Goal: Task Accomplishment & Management: Manage account settings

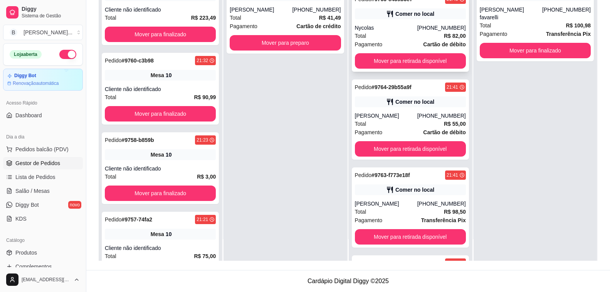
scroll to position [168, 0]
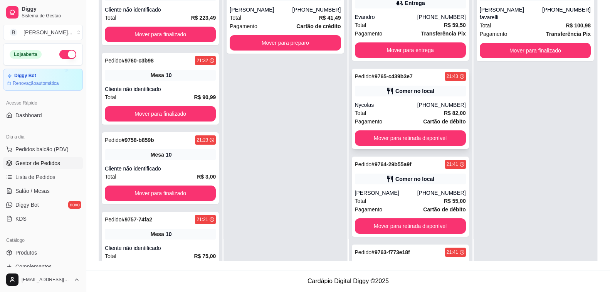
click at [423, 102] on div "[PHONE_NUMBER]" at bounding box center [441, 105] width 49 height 8
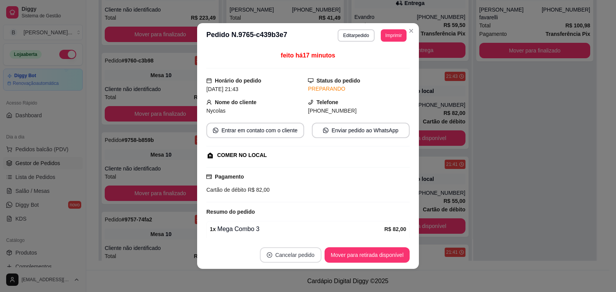
click at [304, 255] on button "Cancelar pedido" at bounding box center [291, 254] width 62 height 15
click at [304, 233] on button "Sim" at bounding box center [311, 235] width 31 height 15
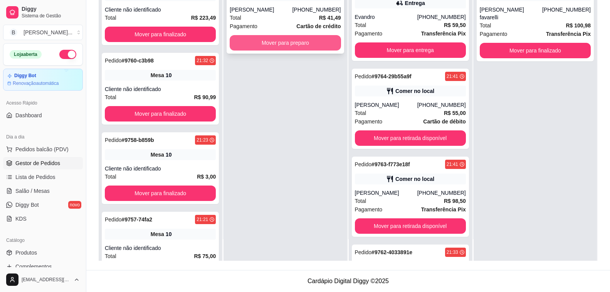
click at [321, 42] on button "Mover para preparo" at bounding box center [285, 42] width 111 height 15
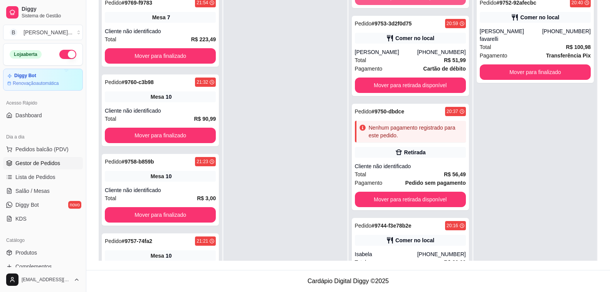
scroll to position [1060, 0]
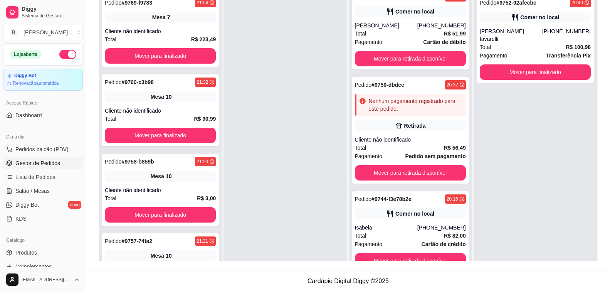
drag, startPoint x: 459, startPoint y: 225, endPoint x: 477, endPoint y: 207, distance: 25.1
click at [460, 249] on div "Pedido # 9770-b0cdf0aa 22:00 Entrega [PERSON_NAME] [PHONE_NUMBER] Total R$ 41,4…" at bounding box center [410, 136] width 123 height 292
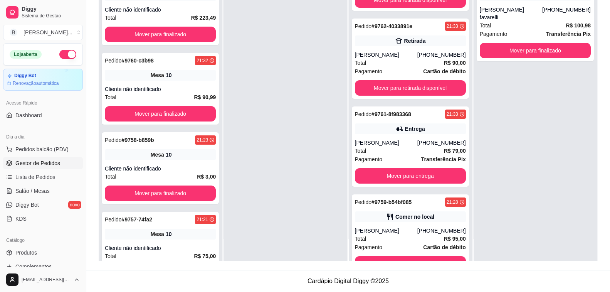
scroll to position [443, 0]
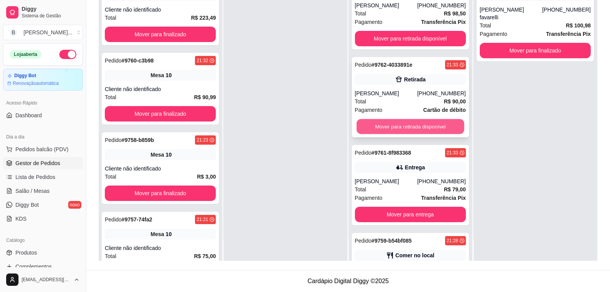
click at [407, 132] on button "Mover para retirada disponível" at bounding box center [410, 126] width 108 height 15
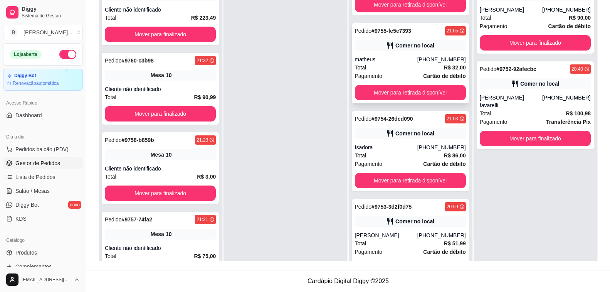
scroll to position [625, 0]
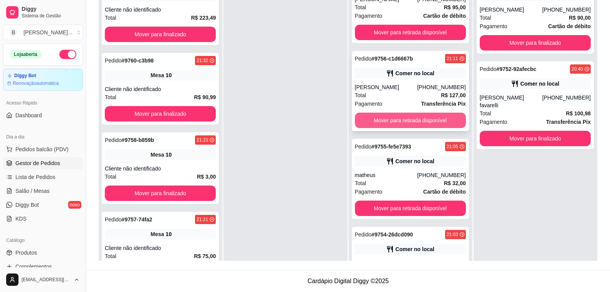
click at [405, 120] on button "Mover para retirada disponível" at bounding box center [410, 120] width 111 height 15
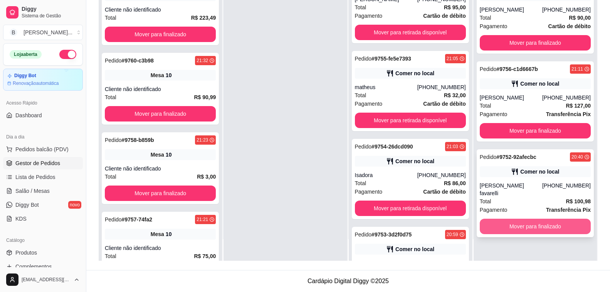
click at [519, 218] on button "Mover para finalizado" at bounding box center [535, 225] width 111 height 15
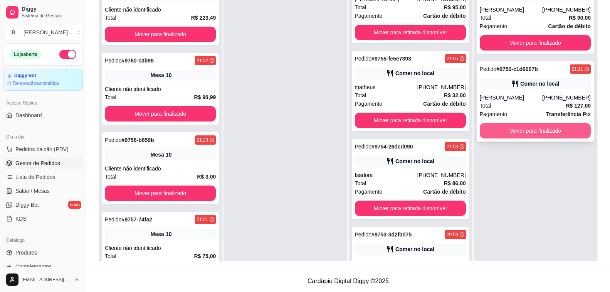
click at [553, 126] on button "Mover para finalizado" at bounding box center [535, 130] width 111 height 15
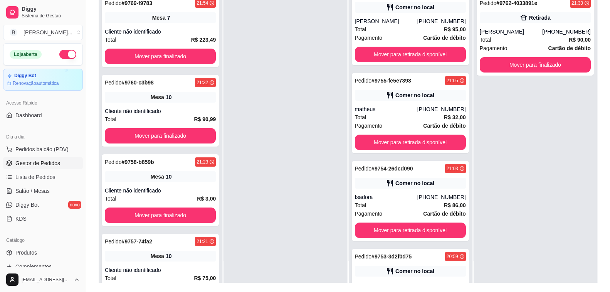
click at [609, 82] on div "Selecione o tipo dos pedidos Todos os pedidos Pedidos agendados Novo pedido Pen…" at bounding box center [348, 111] width 524 height 361
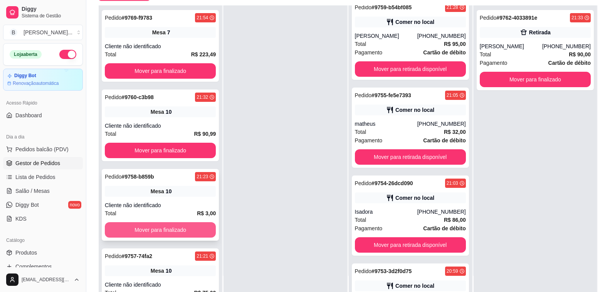
scroll to position [34, 0]
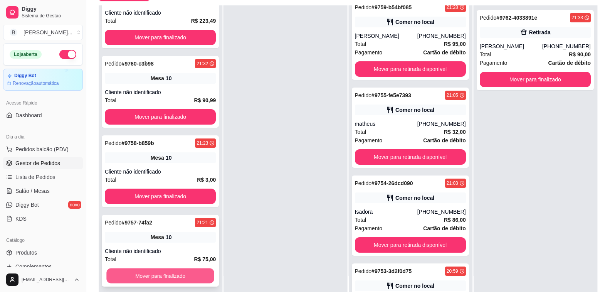
click at [141, 277] on button "Mover para finalizado" at bounding box center [160, 275] width 108 height 15
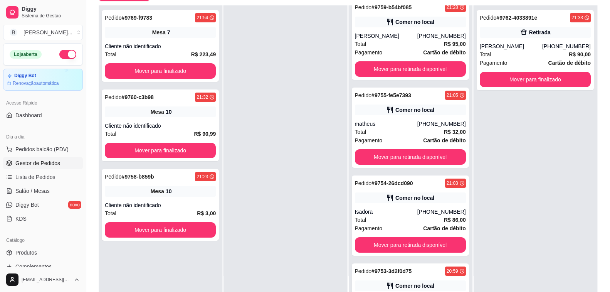
scroll to position [0, 0]
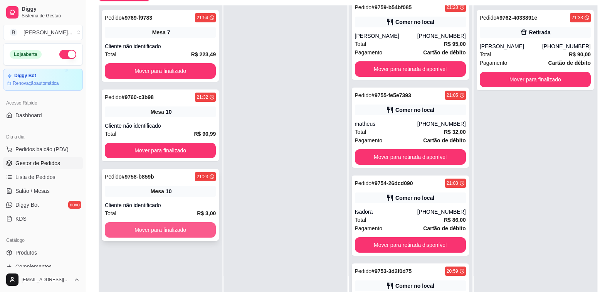
click at [156, 233] on button "Mover para finalizado" at bounding box center [160, 229] width 111 height 15
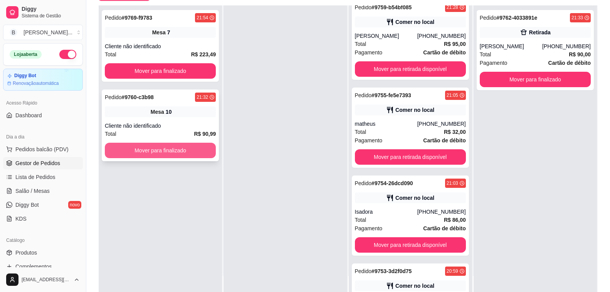
click at [172, 154] on button "Mover para finalizado" at bounding box center [160, 150] width 111 height 15
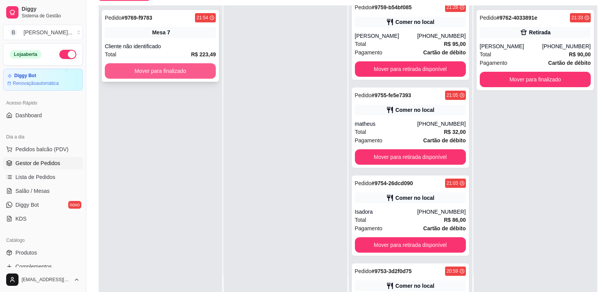
click at [174, 78] on button "Mover para finalizado" at bounding box center [160, 70] width 111 height 15
click at [174, 78] on div "Mover para finalizado" at bounding box center [160, 70] width 111 height 15
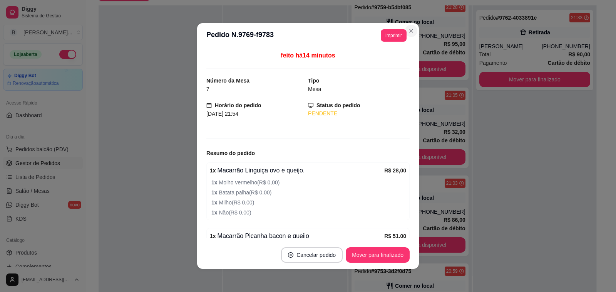
click at [407, 31] on div "Pedido # 9759-b54bf085 21:28 Comer no local [PERSON_NAME] [PHONE_NUMBER] Total …" at bounding box center [410, 40] width 117 height 80
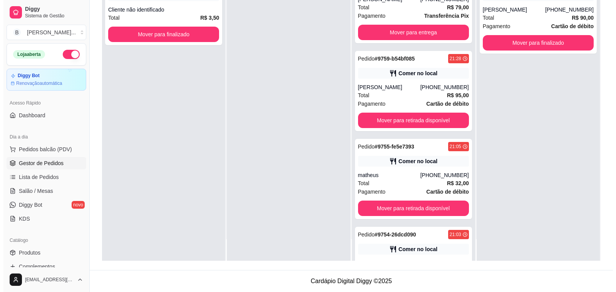
scroll to position [499, 0]
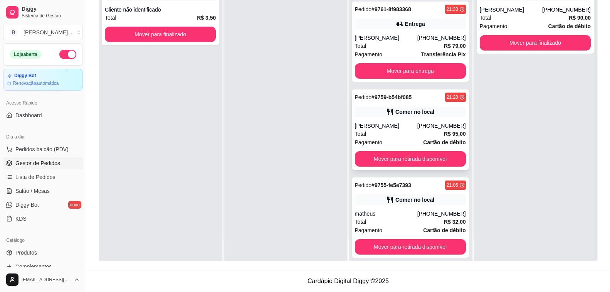
click at [413, 128] on div "[PERSON_NAME]" at bounding box center [386, 126] width 62 height 8
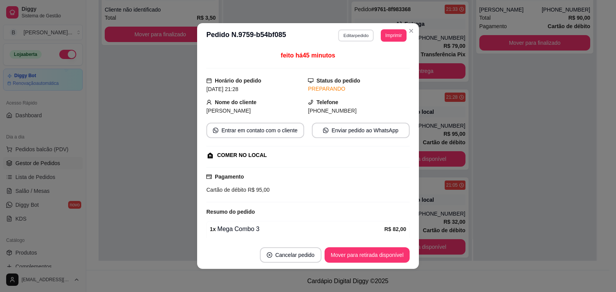
click at [364, 39] on button "Editar pedido" at bounding box center [357, 35] width 36 height 12
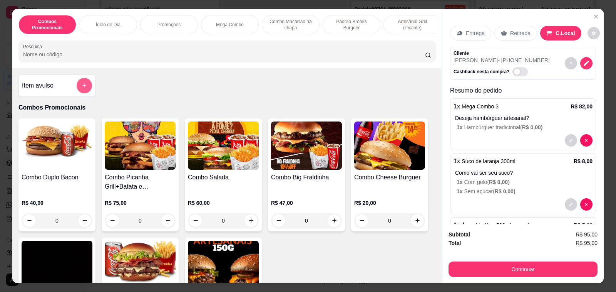
click at [78, 85] on button "add-separate-item" at bounding box center [84, 85] width 15 height 15
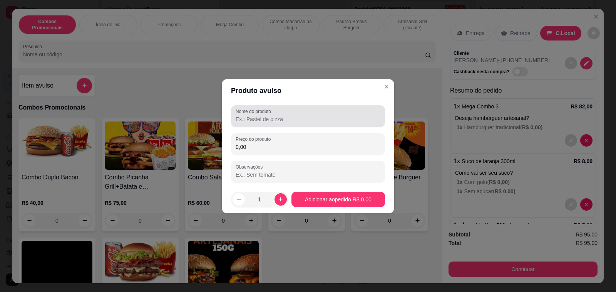
click at [305, 117] on input "Nome do produto" at bounding box center [308, 119] width 145 height 8
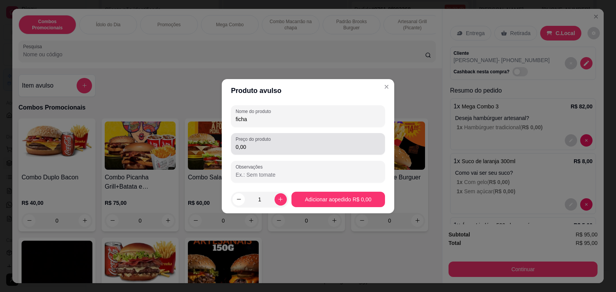
type input "ficha"
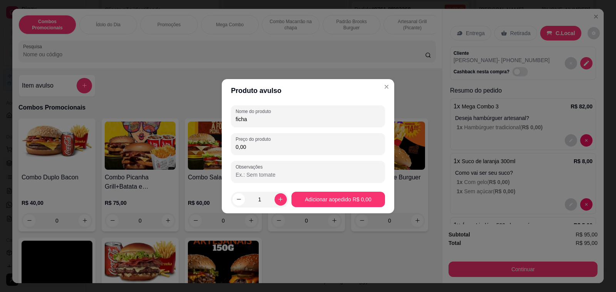
click at [292, 148] on input "0,00" at bounding box center [308, 147] width 145 height 8
type input "2,00"
click at [278, 203] on button "increase-product-quantity" at bounding box center [281, 199] width 12 height 12
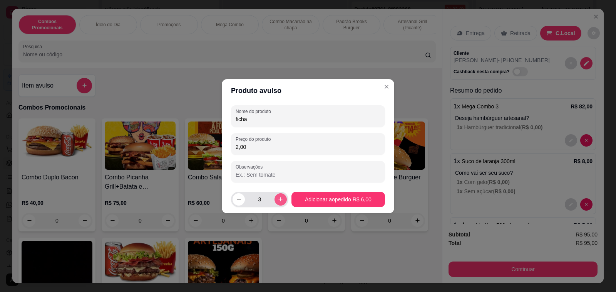
click at [278, 203] on button "increase-product-quantity" at bounding box center [281, 199] width 12 height 12
type input "4"
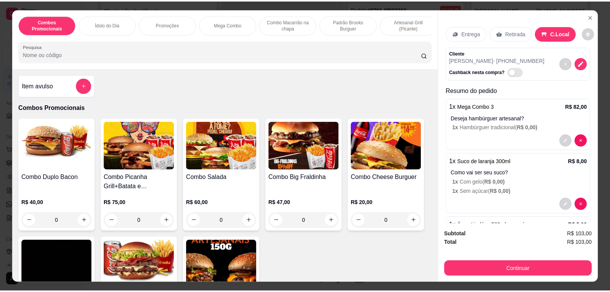
scroll to position [90, 0]
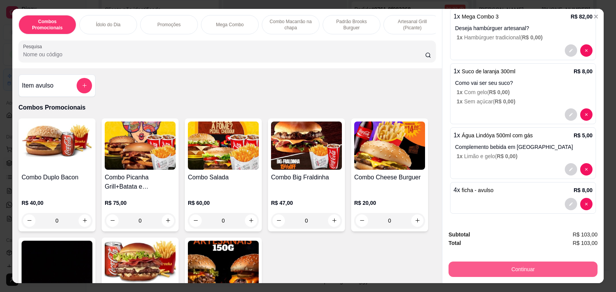
click at [531, 266] on button "Continuar" at bounding box center [523, 268] width 149 height 15
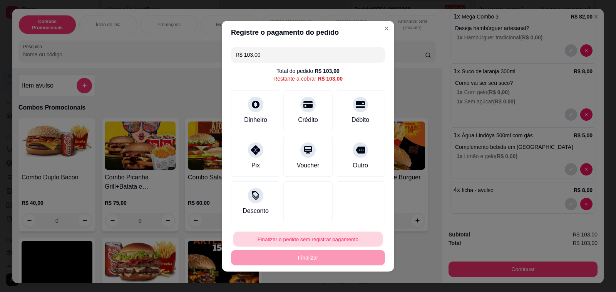
click at [332, 236] on button "Finalizar o pedido sem registrar pagamento" at bounding box center [307, 238] width 149 height 15
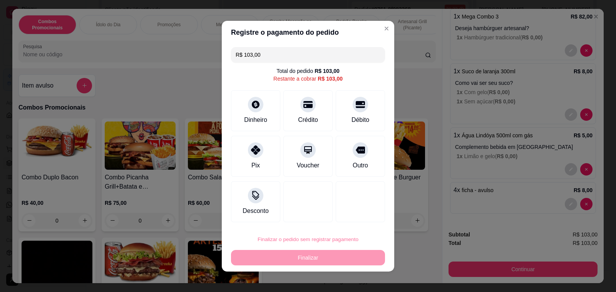
click at [360, 218] on button "Confirmar" at bounding box center [350, 217] width 27 height 12
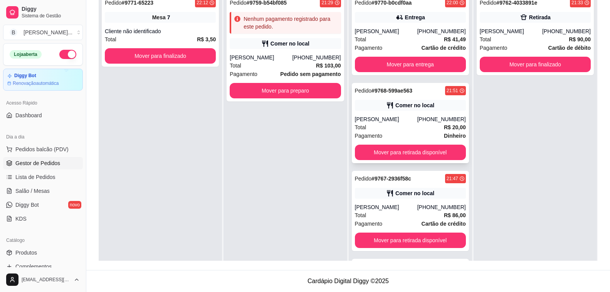
scroll to position [2, 0]
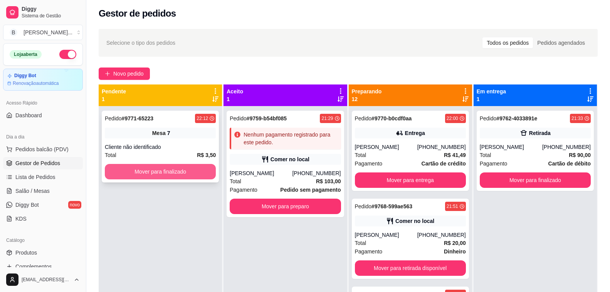
click at [160, 173] on button "Mover para finalizado" at bounding box center [160, 171] width 111 height 15
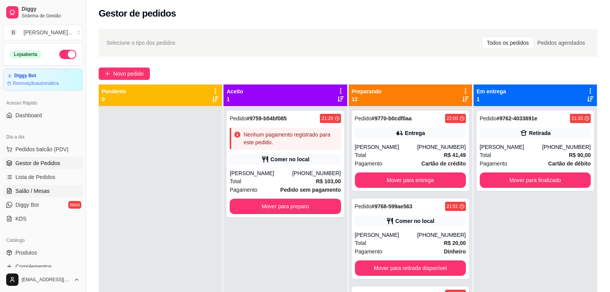
click at [45, 190] on span "Salão / Mesas" at bounding box center [32, 191] width 34 height 8
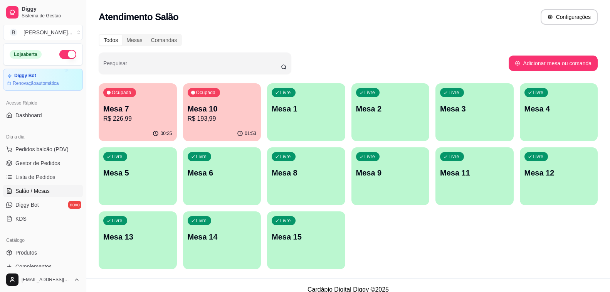
click at [212, 117] on p "R$ 193,99" at bounding box center [222, 118] width 69 height 9
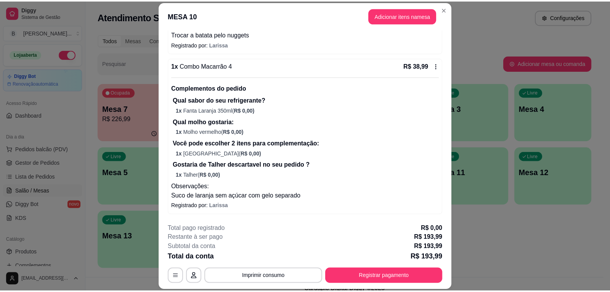
scroll to position [292, 0]
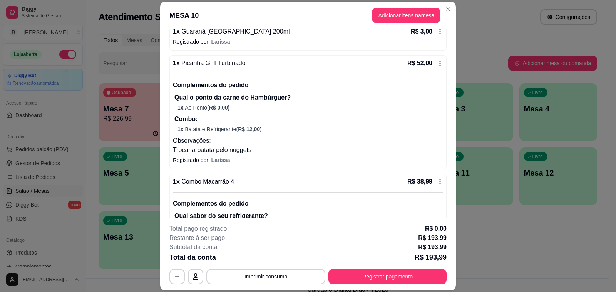
click at [437, 62] on icon at bounding box center [440, 63] width 6 height 6
click at [431, 59] on div "R$ 52,00" at bounding box center [426, 63] width 36 height 9
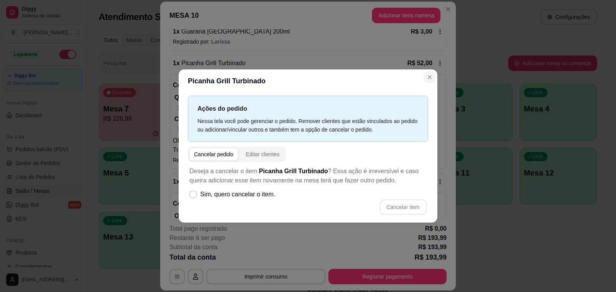
click at [429, 78] on div "Complementos do pedido Qual o ponto da carne do Hambúrguer? 1 x Ao Ponto ( R$ 0…" at bounding box center [308, 103] width 270 height 59
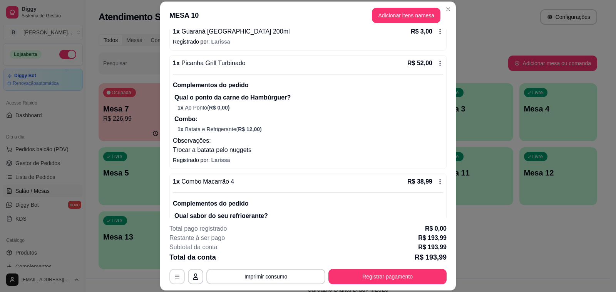
click at [174, 277] on icon "button" at bounding box center [177, 276] width 6 height 6
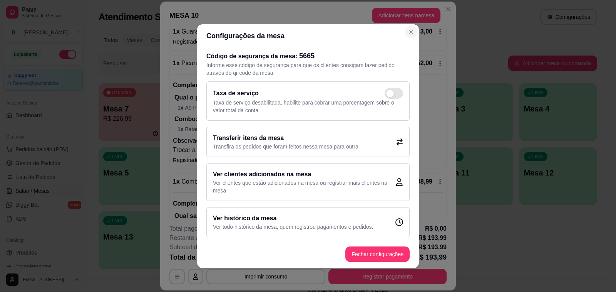
click at [411, 32] on p "R$ 3,00" at bounding box center [422, 31] width 22 height 9
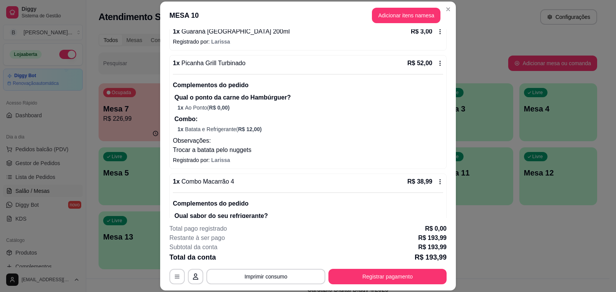
click at [366, 140] on p "Observações:" at bounding box center [308, 140] width 270 height 9
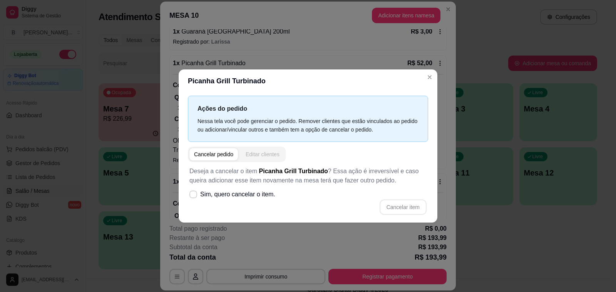
click at [262, 155] on div "Editar clientes" at bounding box center [263, 154] width 34 height 8
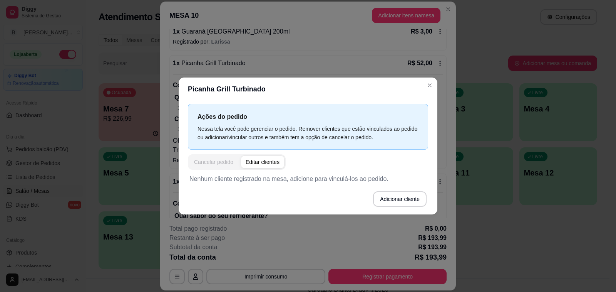
click at [228, 164] on div "Cancelar pedido" at bounding box center [213, 162] width 39 height 8
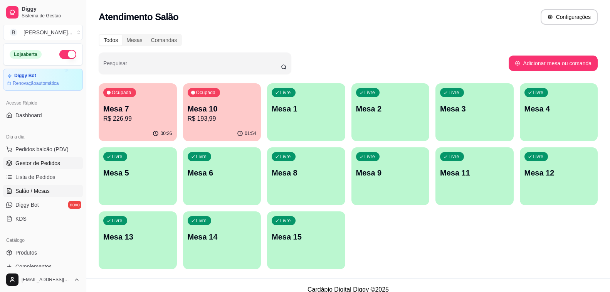
click at [47, 163] on span "Gestor de Pedidos" at bounding box center [37, 163] width 45 height 8
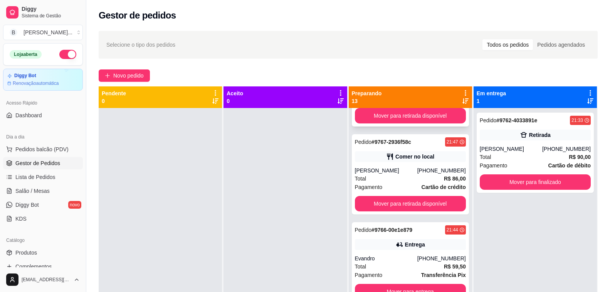
scroll to position [231, 0]
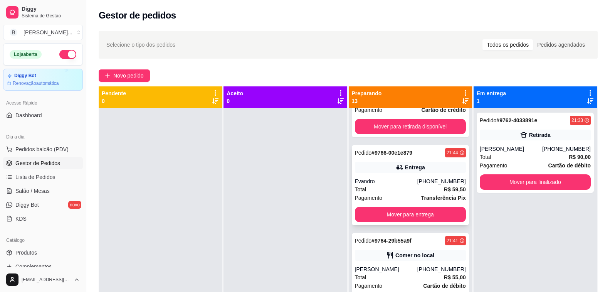
click at [408, 170] on div "Entrega" at bounding box center [415, 167] width 20 height 8
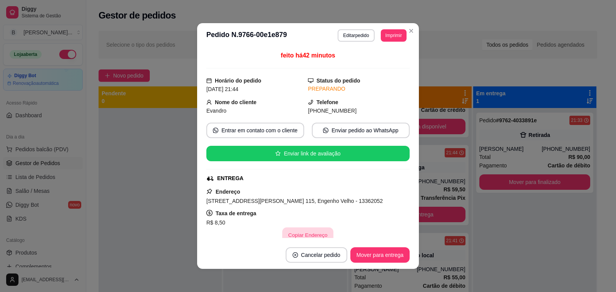
click at [293, 235] on button "Copiar Endereço" at bounding box center [308, 234] width 51 height 15
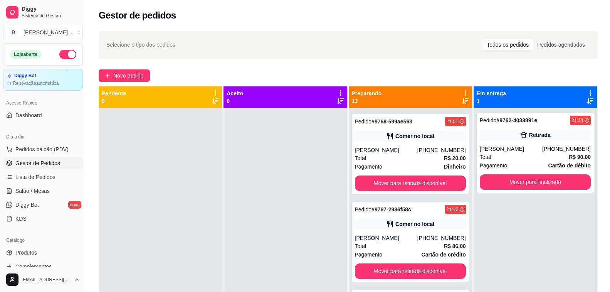
scroll to position [80, 0]
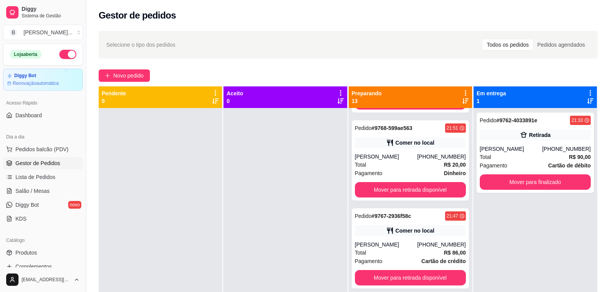
click at [459, 146] on div "Pedido # 9770-b0cdf0aa 22:00 Entrega [PERSON_NAME] [PHONE_NUMBER] Total R$ 41,4…" at bounding box center [410, 254] width 123 height 292
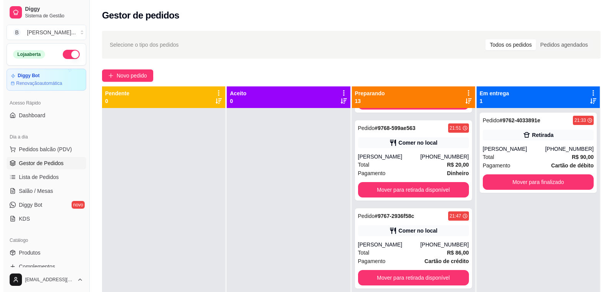
scroll to position [0, 0]
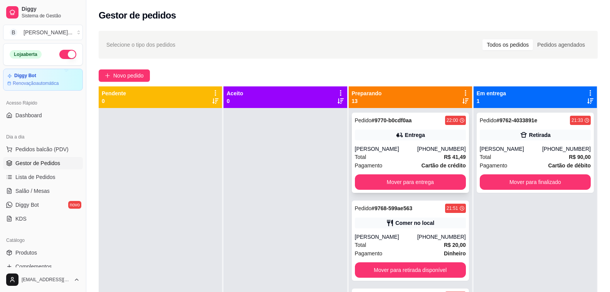
click at [417, 146] on div "[PHONE_NUMBER]" at bounding box center [441, 149] width 49 height 8
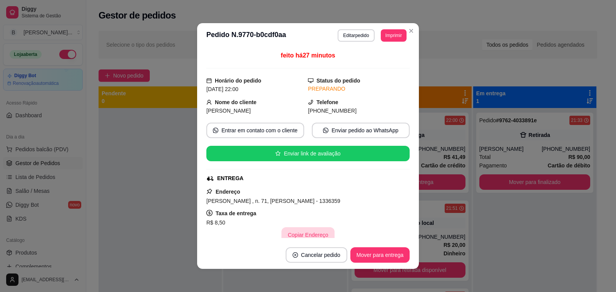
click at [309, 233] on button "Copiar Endereço" at bounding box center [308, 234] width 53 height 15
click at [408, 31] on div "Selecione o tipo dos pedidos Todos os pedidos Pedidos agendados" at bounding box center [348, 45] width 499 height 28
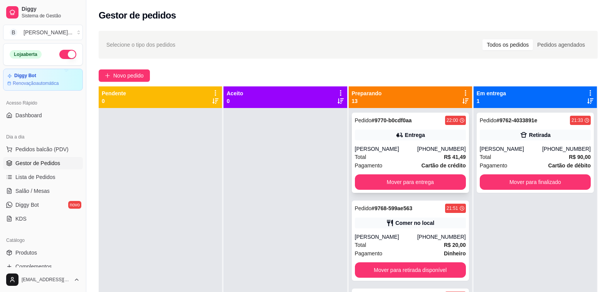
click at [420, 156] on div "Total R$ 41,49" at bounding box center [410, 157] width 111 height 8
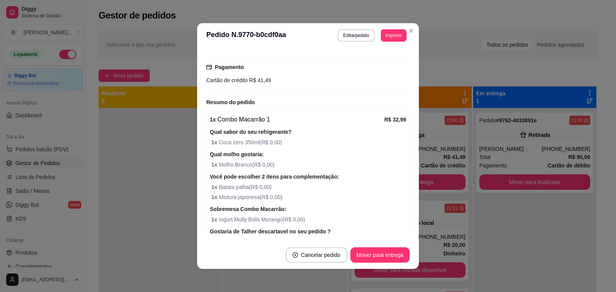
scroll to position [235, 0]
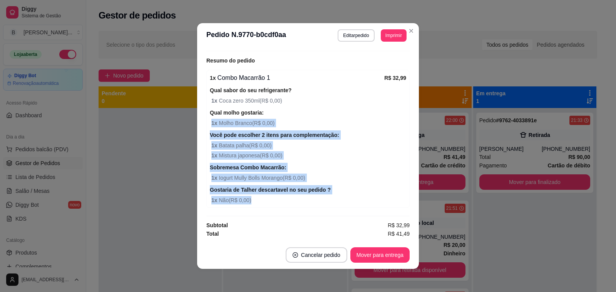
drag, startPoint x: 406, startPoint y: 208, endPoint x: 398, endPoint y: 66, distance: 142.1
click at [398, 66] on div "feito há 31 minutos Horário do pedido [DATE] 22:00 Status do pedido PREPARANDO …" at bounding box center [308, 144] width 203 height 187
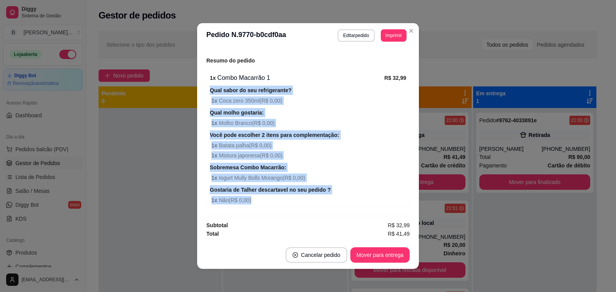
click at [328, 88] on div "Qual sabor do seu refrigerante? 1 x Coca zero 350ml ( R$ 0,00 )" at bounding box center [308, 95] width 197 height 19
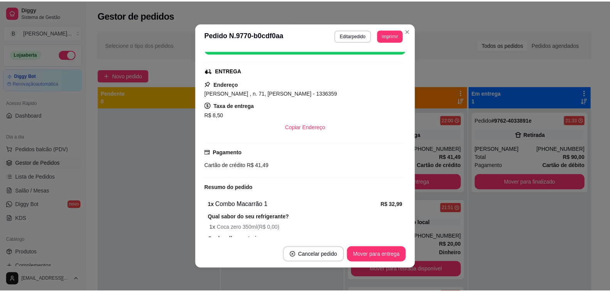
scroll to position [0, 0]
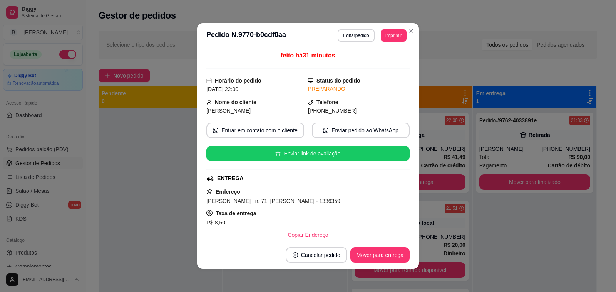
click at [394, 58] on div "feito há 31 minutos" at bounding box center [308, 60] width 203 height 18
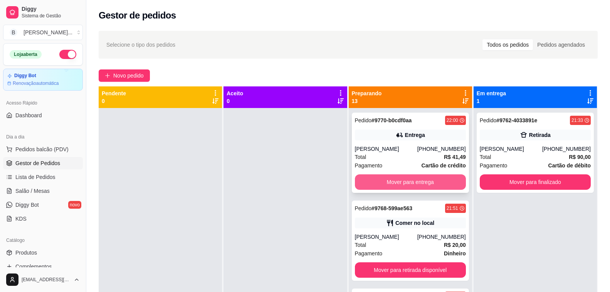
click at [410, 180] on button "Mover para entrega" at bounding box center [410, 181] width 111 height 15
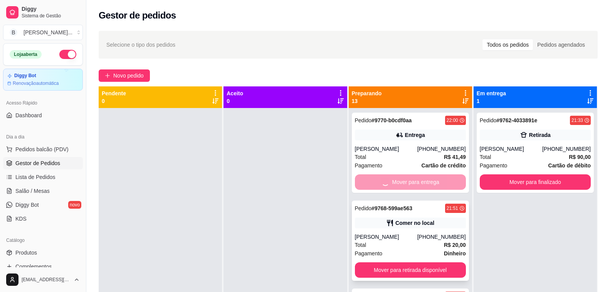
scroll to position [77, 0]
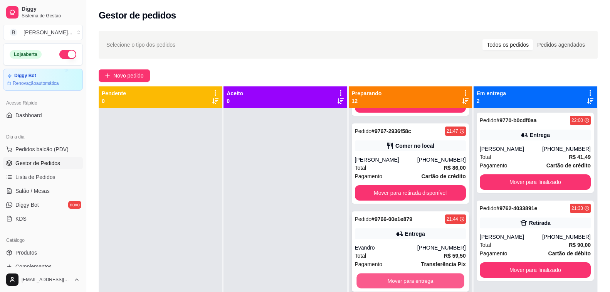
click at [420, 283] on button "Mover para entrega" at bounding box center [410, 280] width 108 height 15
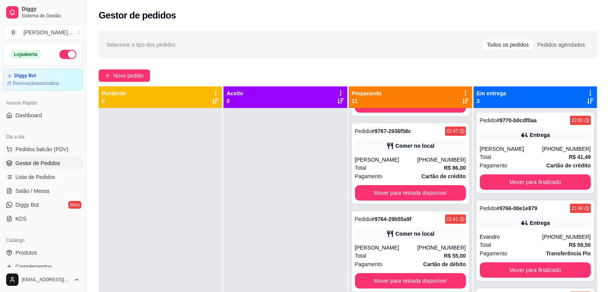
click at [176, 220] on div at bounding box center [160, 254] width 123 height 292
click at [176, 13] on div "Gestor de pedidos" at bounding box center [348, 15] width 499 height 12
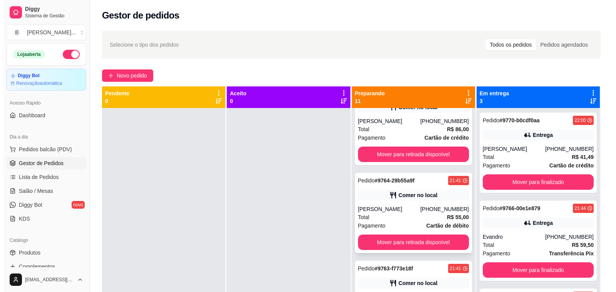
scroll to position [0, 0]
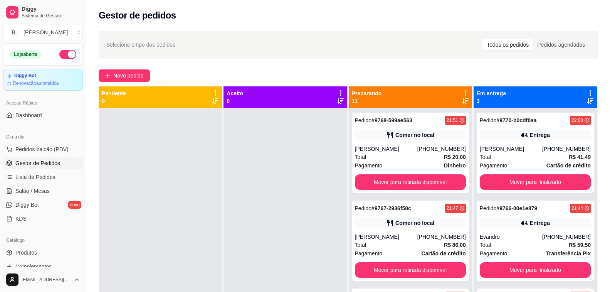
click at [225, 18] on div "Gestor de pedidos" at bounding box center [348, 15] width 499 height 12
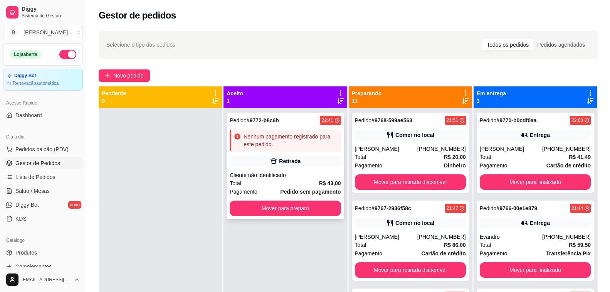
click at [265, 167] on div "Pedido # 9772-b8c6b 22:41 Nenhum pagamento registrado para este pedido. Retirad…" at bounding box center [285, 166] width 117 height 106
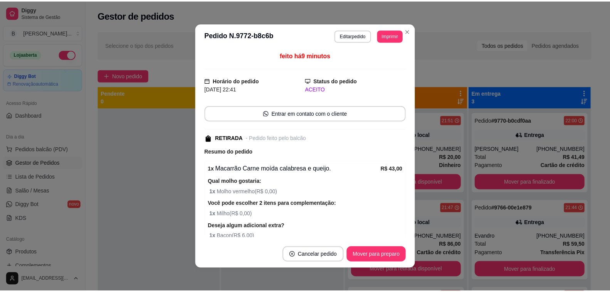
scroll to position [105, 0]
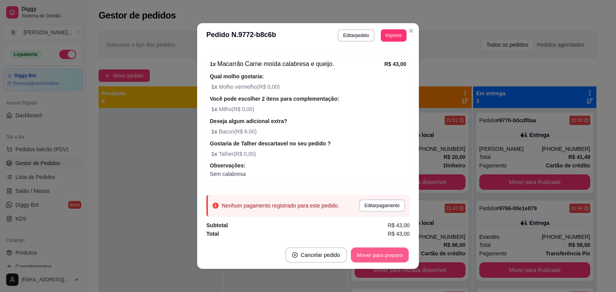
click at [380, 256] on button "Mover para preparo" at bounding box center [380, 254] width 58 height 15
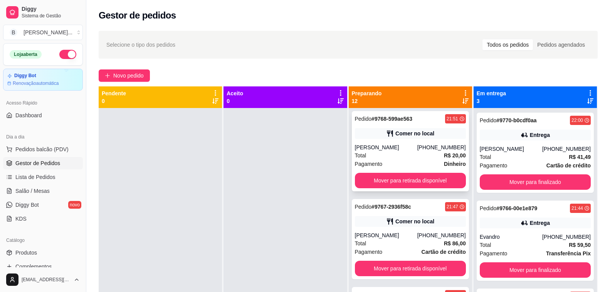
scroll to position [0, 0]
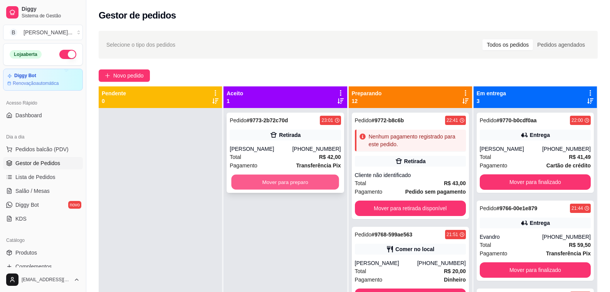
click at [294, 189] on button "Mover para preparo" at bounding box center [286, 182] width 108 height 15
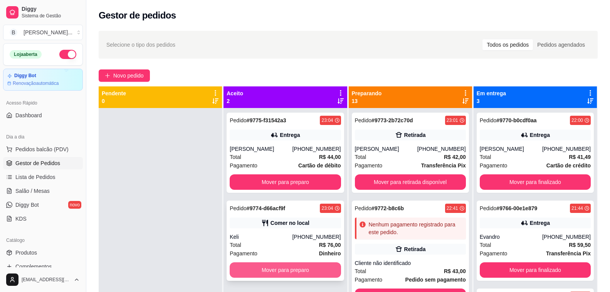
click at [260, 271] on button "Mover para preparo" at bounding box center [285, 269] width 111 height 15
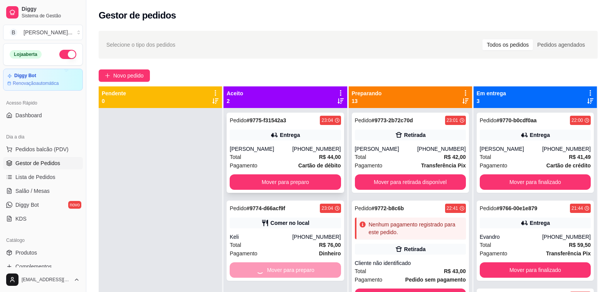
click at [285, 155] on div "Total R$ 44,00" at bounding box center [285, 157] width 111 height 8
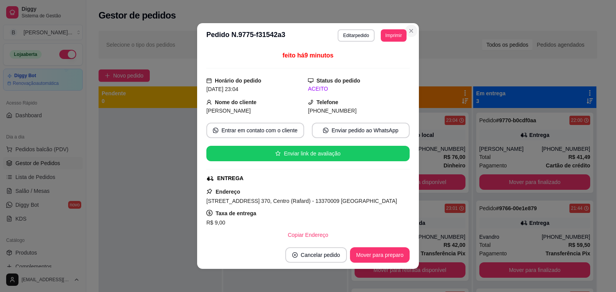
click at [407, 31] on div "Selecione o tipo dos pedidos Todos os pedidos Pedidos agendados" at bounding box center [348, 45] width 499 height 28
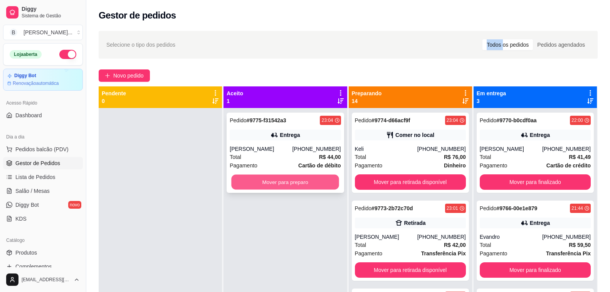
click at [306, 185] on button "Mover para preparo" at bounding box center [286, 182] width 108 height 15
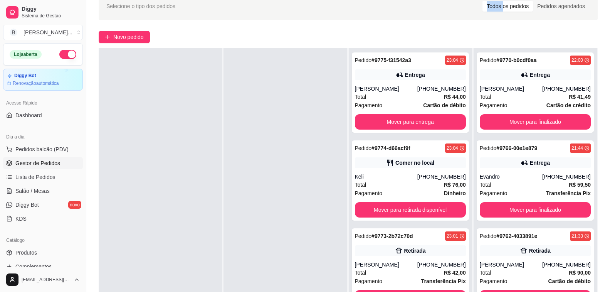
scroll to position [118, 0]
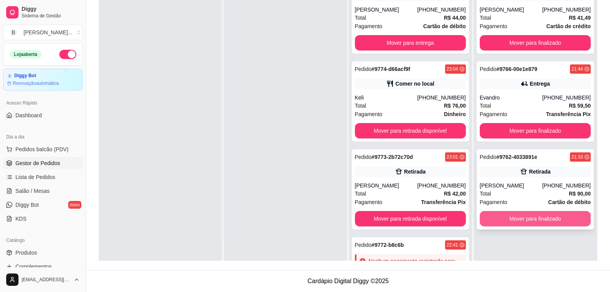
click at [562, 212] on button "Mover para finalizado" at bounding box center [535, 218] width 111 height 15
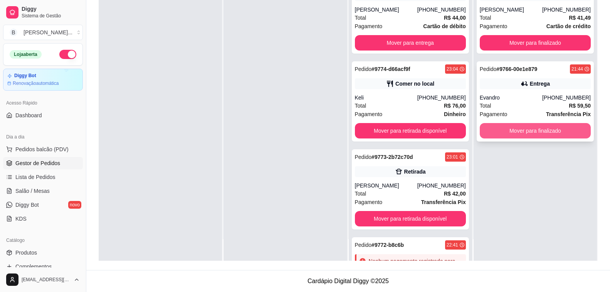
click at [551, 134] on button "Mover para finalizado" at bounding box center [535, 130] width 111 height 15
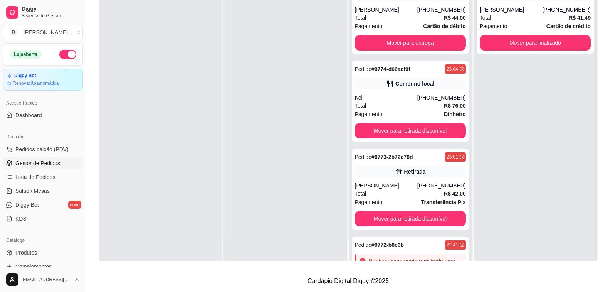
scroll to position [0, 0]
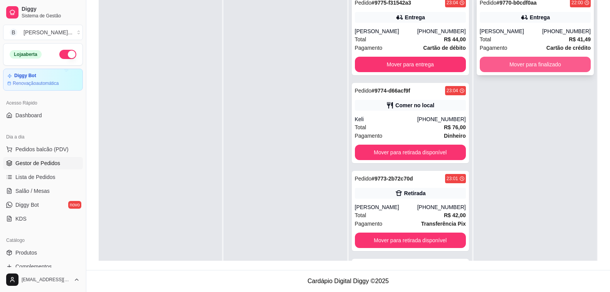
click at [554, 57] on button "Mover para finalizado" at bounding box center [535, 64] width 111 height 15
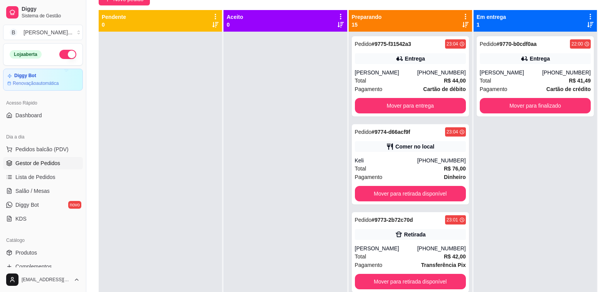
scroll to position [34, 0]
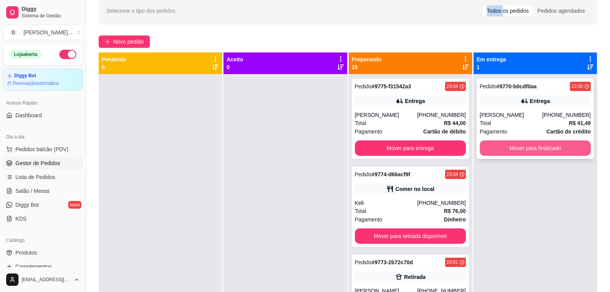
click at [566, 155] on button "Mover para finalizado" at bounding box center [535, 147] width 111 height 15
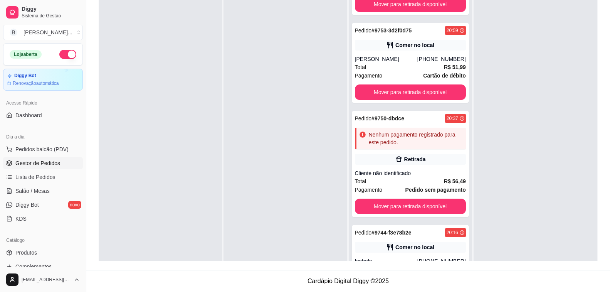
scroll to position [1112, 0]
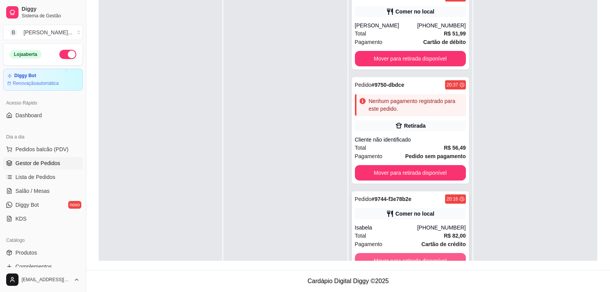
click at [430, 257] on button "Mover para retirada disponível" at bounding box center [410, 260] width 111 height 15
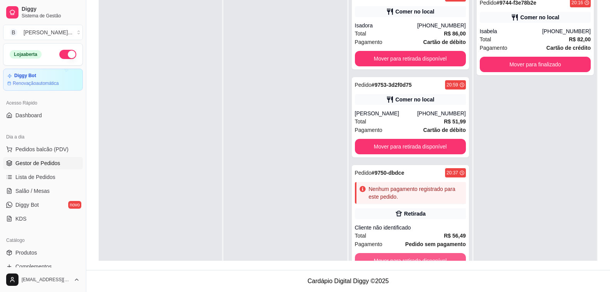
scroll to position [1025, 0]
click at [430, 257] on button "Mover para retirada disponível" at bounding box center [410, 260] width 111 height 15
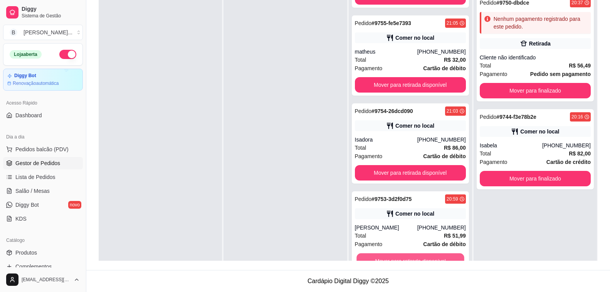
click at [430, 257] on button "Mover para retirada disponível" at bounding box center [410, 260] width 108 height 15
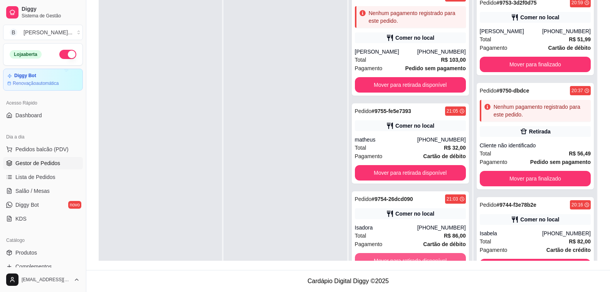
scroll to position [823, 0]
click at [430, 257] on button "Mover para retirada disponível" at bounding box center [410, 260] width 111 height 15
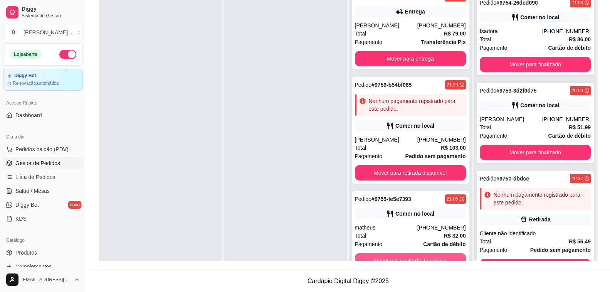
scroll to position [735, 0]
click at [430, 257] on button "Mover para retirada disponível" at bounding box center [410, 260] width 111 height 15
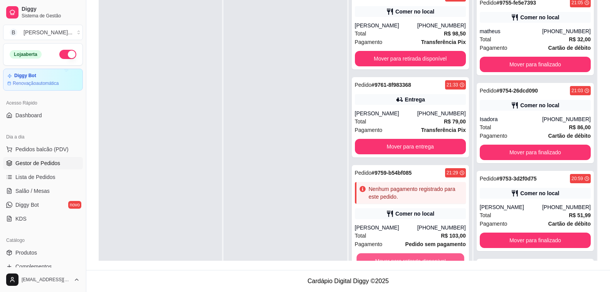
click at [430, 257] on button "Mover para retirada disponível" at bounding box center [410, 260] width 108 height 15
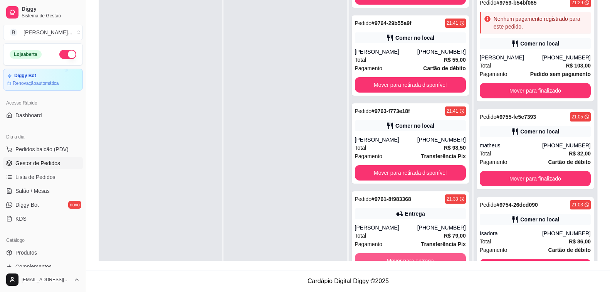
scroll to position [533, 0]
click at [431, 257] on button "Mover para entrega" at bounding box center [410, 260] width 108 height 15
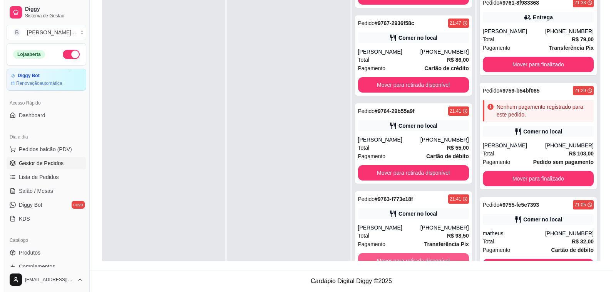
scroll to position [445, 0]
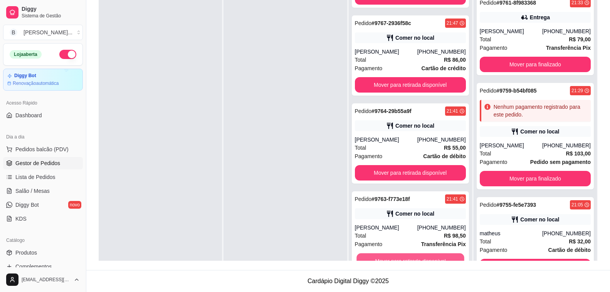
click at [431, 257] on button "Mover para retirada disponível" at bounding box center [410, 260] width 108 height 15
click at [431, 257] on div "Mover para retirada disponível" at bounding box center [410, 260] width 111 height 15
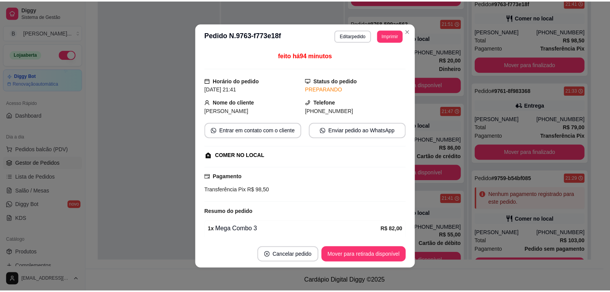
scroll to position [357, 0]
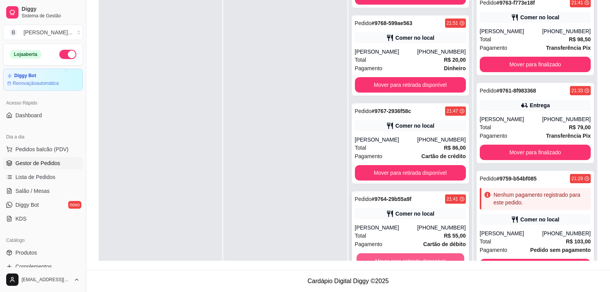
click at [413, 256] on button "Mover para retirada disponível" at bounding box center [410, 260] width 108 height 15
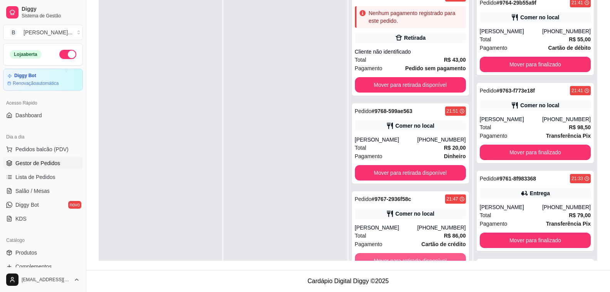
scroll to position [269, 0]
click at [413, 256] on button "Mover para retirada disponível" at bounding box center [410, 260] width 111 height 15
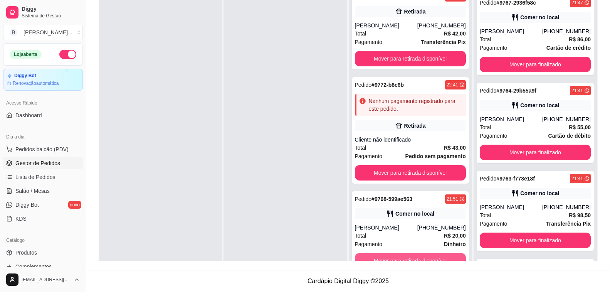
scroll to position [181, 0]
click at [413, 256] on button "Mover para retirada disponível" at bounding box center [410, 260] width 111 height 15
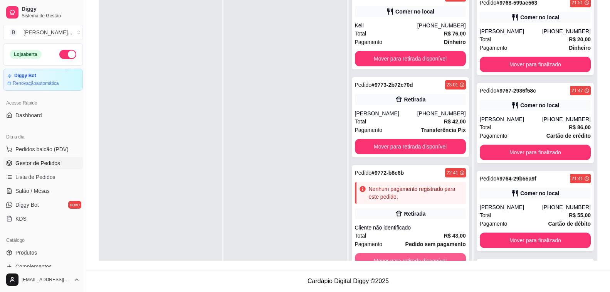
scroll to position [94, 0]
click at [413, 256] on button "Mover para retirada disponível" at bounding box center [410, 260] width 108 height 15
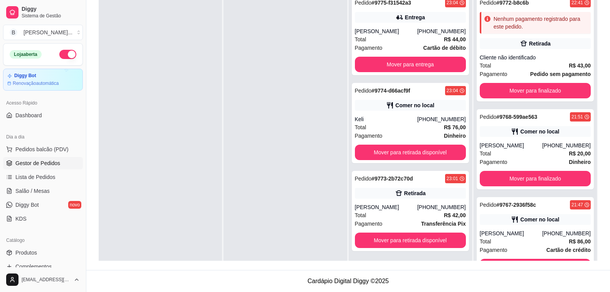
scroll to position [0, 0]
click at [413, 256] on div "Pedido # 9775-f31542a3 23:04 Entrega Renata [PHONE_NUMBER] Total R$ 44,00 Pagam…" at bounding box center [410, 136] width 123 height 292
click at [424, 244] on button "Mover para retirada disponível" at bounding box center [410, 240] width 108 height 15
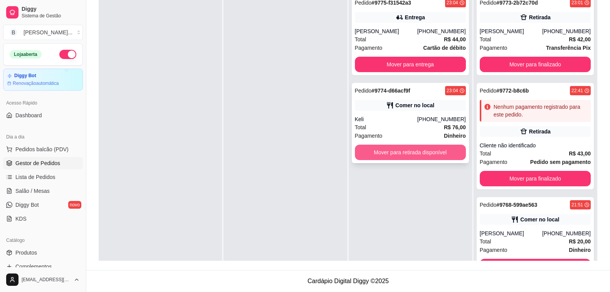
click at [424, 158] on button "Mover para retirada disponível" at bounding box center [410, 151] width 111 height 15
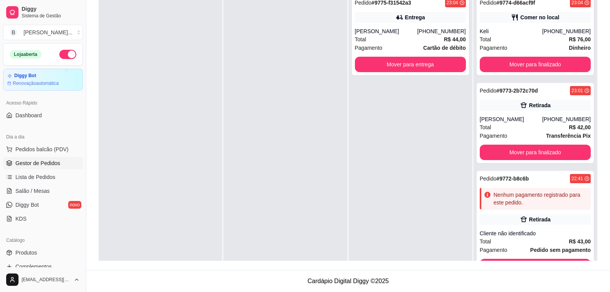
scroll to position [2, 0]
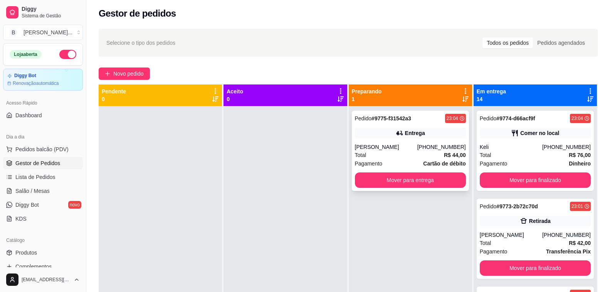
click at [415, 153] on div "Total R$ 44,00" at bounding box center [410, 155] width 111 height 8
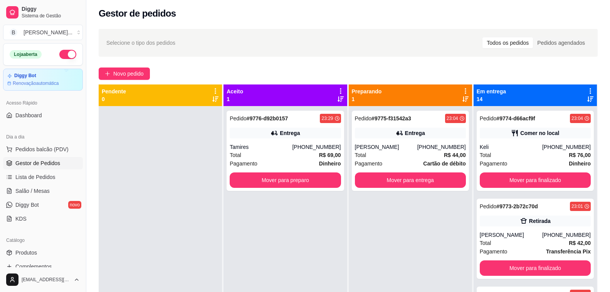
click at [320, 133] on div "Entrega" at bounding box center [285, 133] width 111 height 11
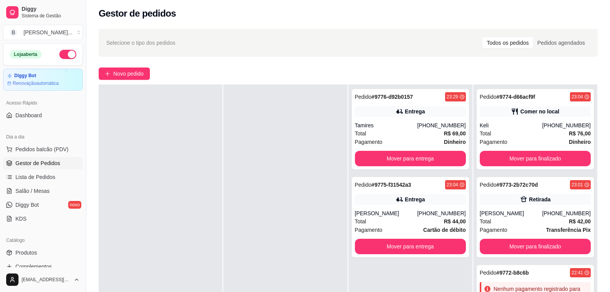
scroll to position [118, 0]
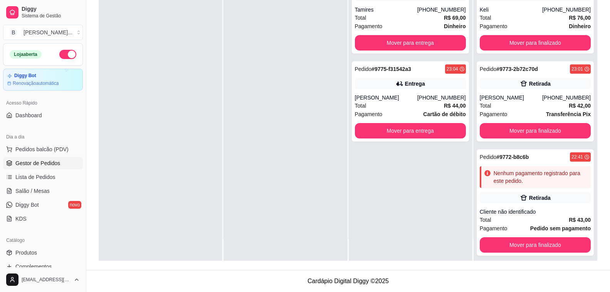
click at [218, 86] on div at bounding box center [160, 115] width 123 height 292
click at [363, 96] on div "[PERSON_NAME]" at bounding box center [386, 98] width 62 height 8
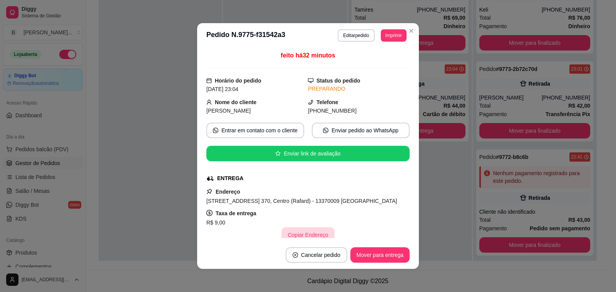
click at [300, 232] on button "Copiar Endereço" at bounding box center [308, 234] width 53 height 15
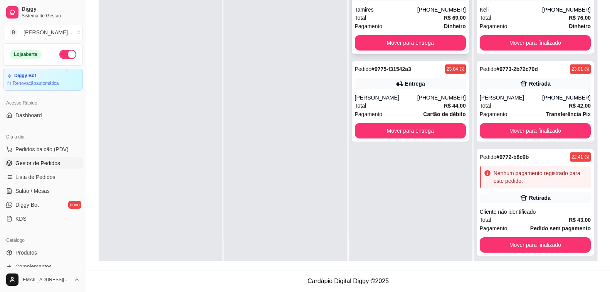
click at [410, 22] on div "Total R$ 69,00" at bounding box center [410, 17] width 111 height 8
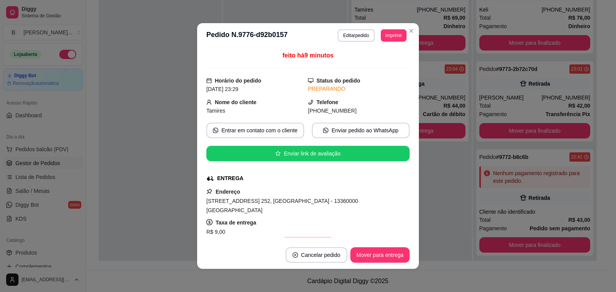
click at [292, 237] on button "Copiar Endereço" at bounding box center [308, 244] width 51 height 15
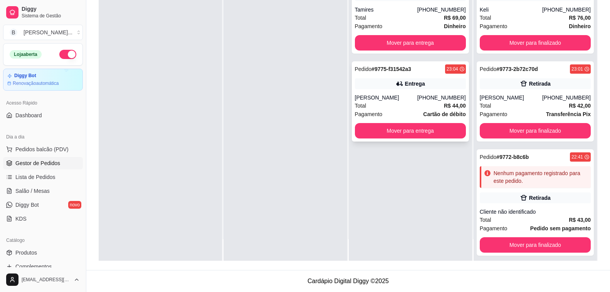
click at [411, 84] on div "Entrega" at bounding box center [415, 84] width 20 height 8
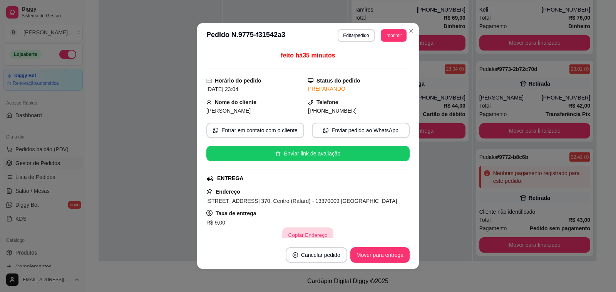
click at [298, 234] on button "Copiar Endereço" at bounding box center [308, 234] width 51 height 15
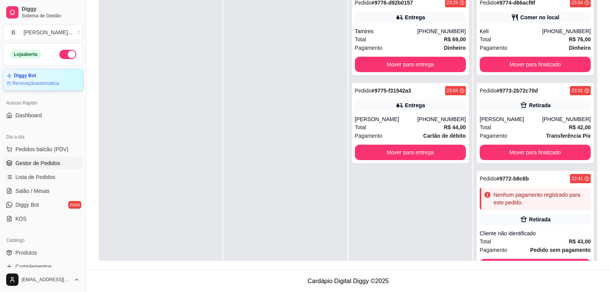
scroll to position [0, 0]
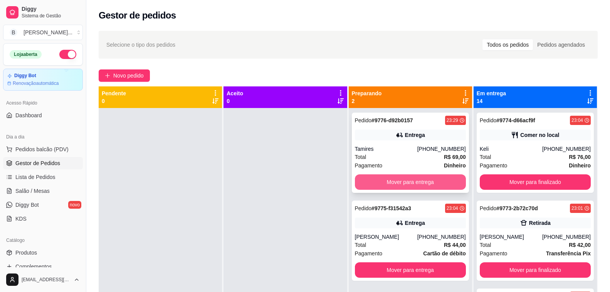
click at [427, 178] on button "Mover para entrega" at bounding box center [410, 181] width 111 height 15
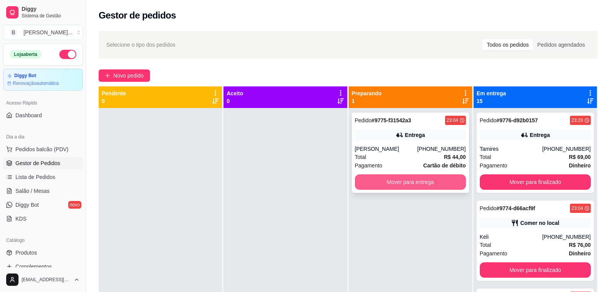
click at [443, 185] on button "Mover para entrega" at bounding box center [410, 181] width 111 height 15
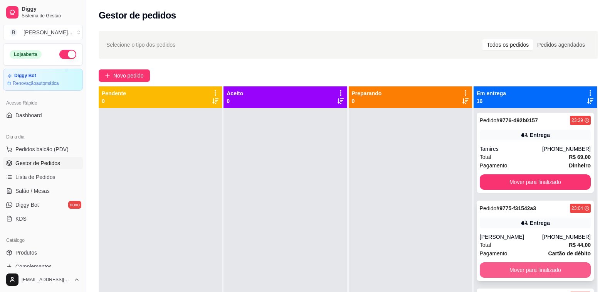
click at [571, 274] on button "Mover para finalizado" at bounding box center [535, 269] width 111 height 15
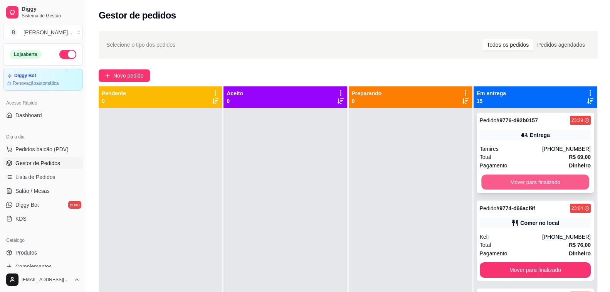
click at [559, 182] on button "Mover para finalizado" at bounding box center [535, 182] width 108 height 15
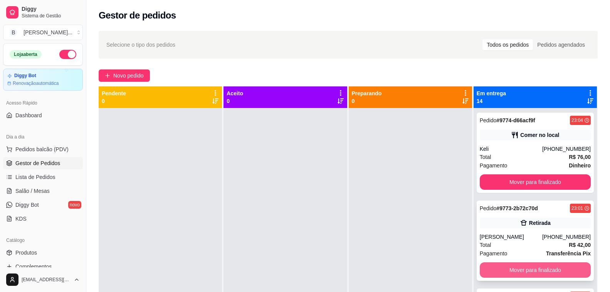
click at [545, 266] on button "Mover para finalizado" at bounding box center [535, 269] width 111 height 15
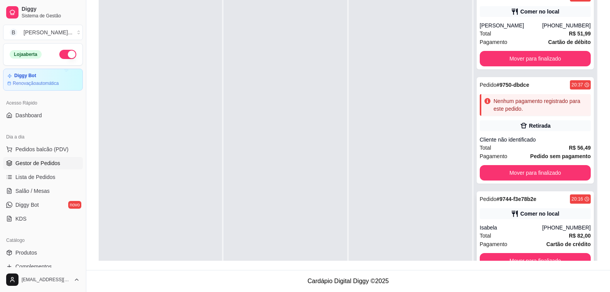
scroll to position [22, 0]
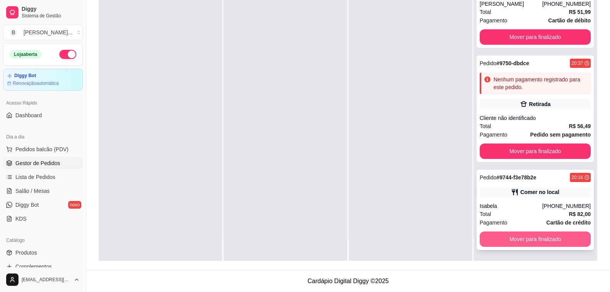
click at [558, 232] on button "Mover para finalizado" at bounding box center [535, 238] width 111 height 15
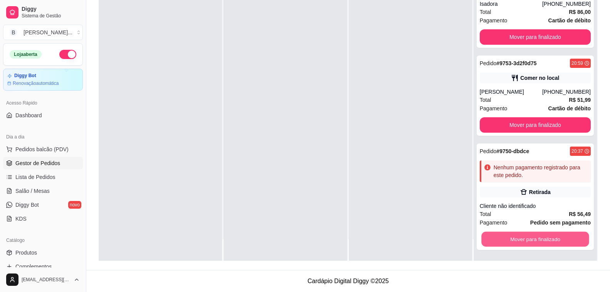
click at [559, 233] on button "Mover para finalizado" at bounding box center [535, 239] width 108 height 15
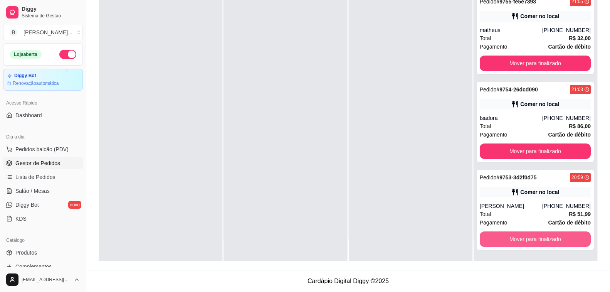
click at [559, 233] on button "Mover para finalizado" at bounding box center [535, 238] width 111 height 15
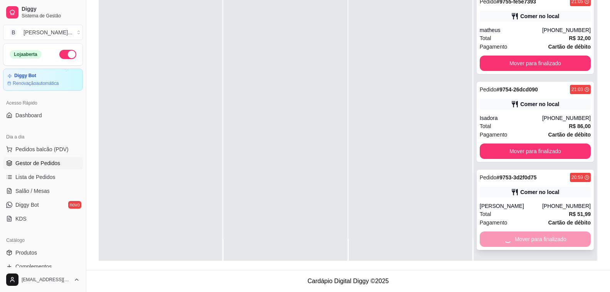
scroll to position [647, 0]
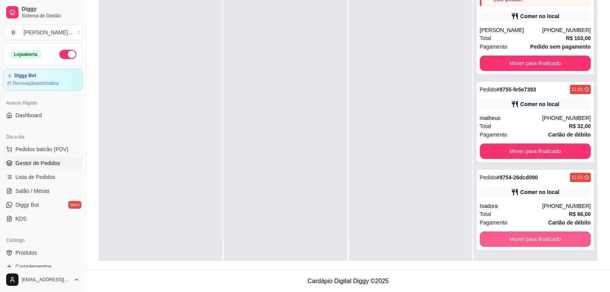
click at [560, 233] on button "Mover para finalizado" at bounding box center [535, 238] width 111 height 15
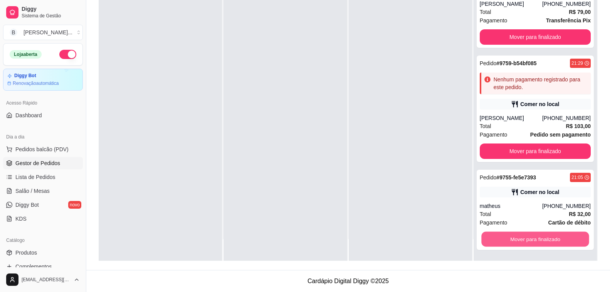
click at [560, 233] on button "Mover para finalizado" at bounding box center [535, 239] width 108 height 15
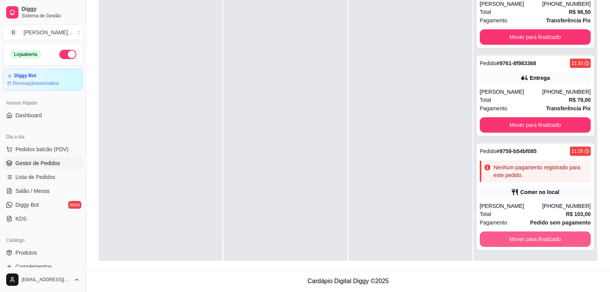
click at [561, 233] on button "Mover para finalizado" at bounding box center [535, 238] width 111 height 15
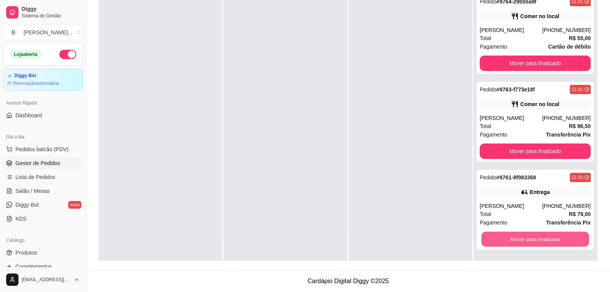
click at [561, 233] on button "Mover para finalizado" at bounding box center [535, 239] width 108 height 15
click at [561, 233] on button "Mover para finalizado" at bounding box center [535, 238] width 111 height 15
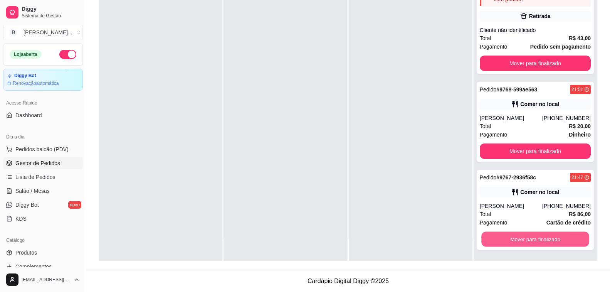
click at [561, 233] on button "Mover para finalizado" at bounding box center [535, 239] width 108 height 15
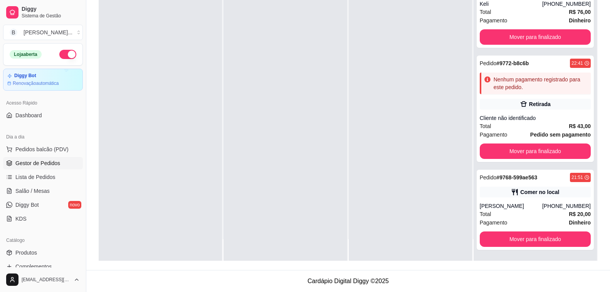
scroll to position [6, 0]
click at [561, 233] on button "Mover para finalizado" at bounding box center [535, 238] width 111 height 15
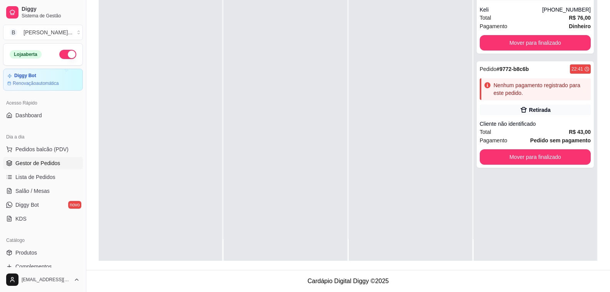
click at [561, 233] on div "Pedido # 9774-d66acf9f 23:04 Comer no local Keli [PHONE_NUMBER] Total R$ 76,00 …" at bounding box center [535, 115] width 123 height 292
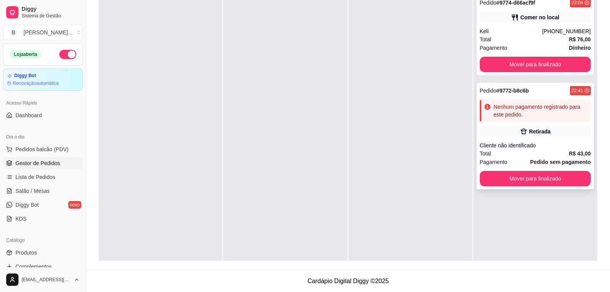
click at [564, 181] on button "Mover para finalizado" at bounding box center [535, 178] width 111 height 15
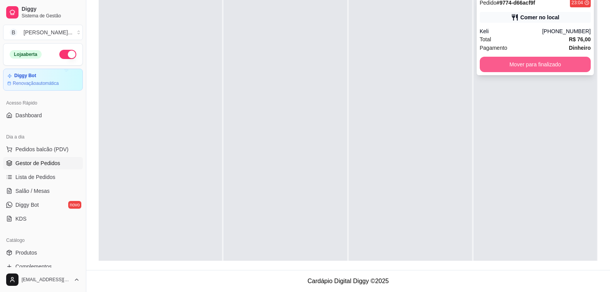
click at [540, 66] on button "Mover para finalizado" at bounding box center [535, 64] width 111 height 15
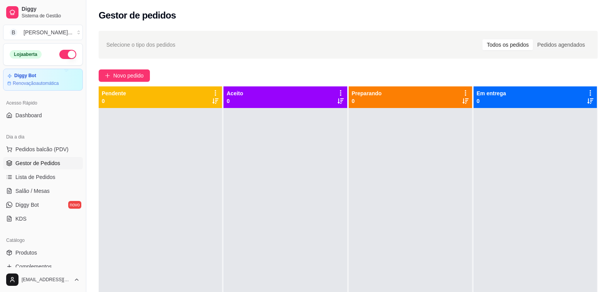
click at [59, 56] on button "button" at bounding box center [67, 54] width 17 height 9
